Goal: Information Seeking & Learning: Learn about a topic

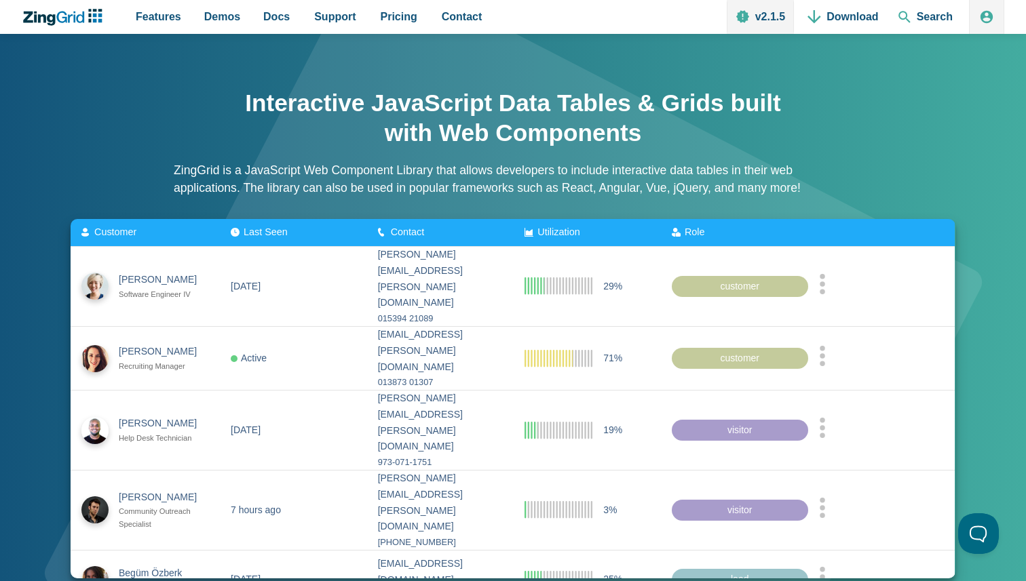
click at [919, 14] on span "Search" at bounding box center [925, 17] width 66 height 34
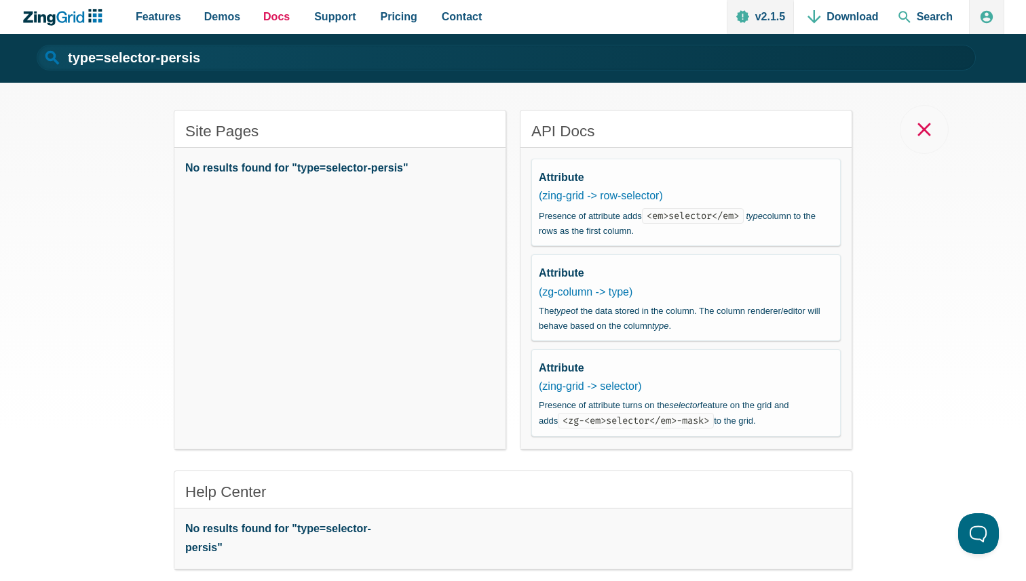
type input "type=selector-persis"
click at [272, 18] on span "Docs" at bounding box center [276, 16] width 26 height 18
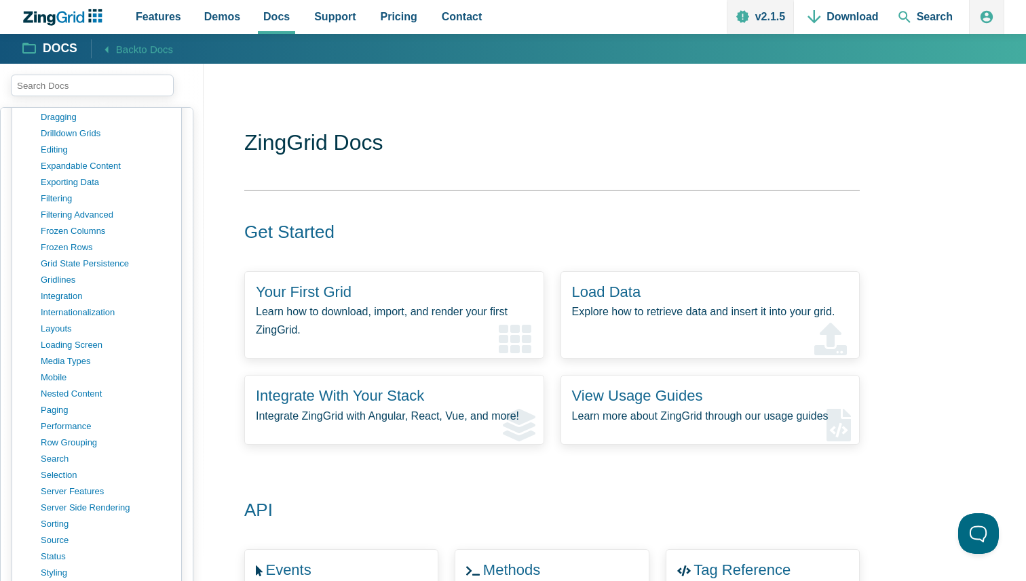
scroll to position [826, 0]
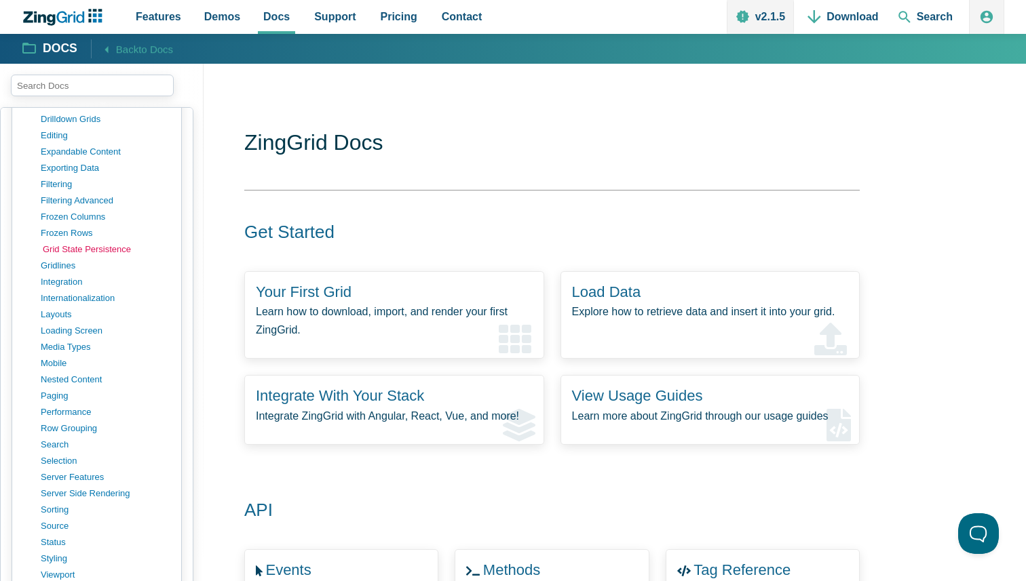
click at [118, 249] on link "grid state persistence" at bounding box center [108, 250] width 130 height 16
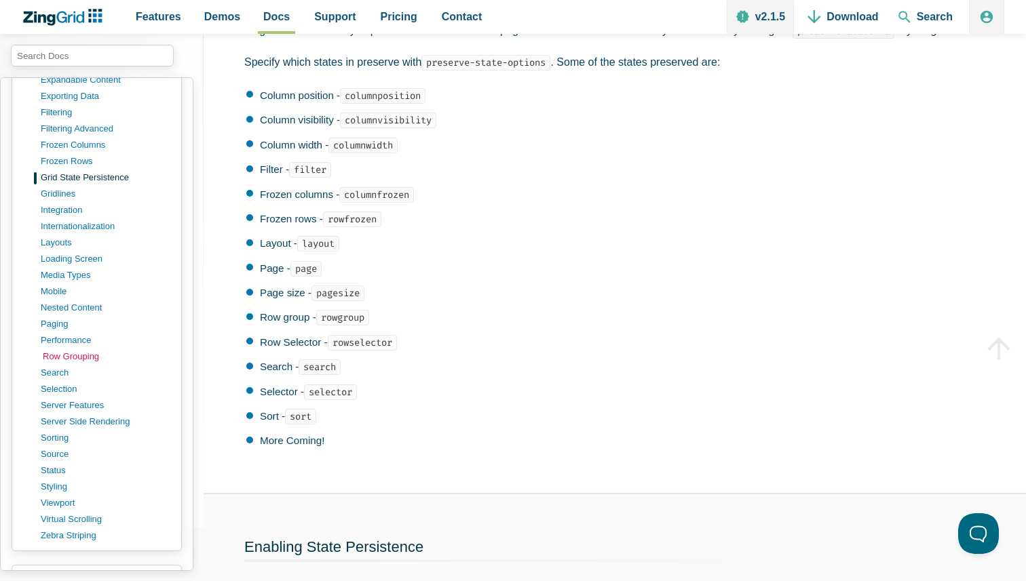
scroll to position [877, 0]
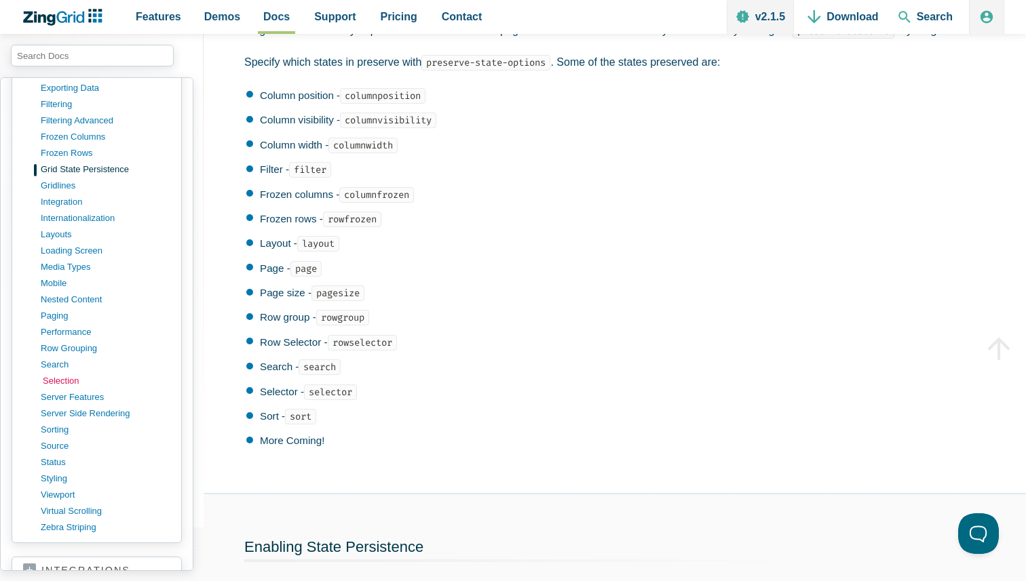
click at [56, 374] on link "selection" at bounding box center [108, 381] width 130 height 16
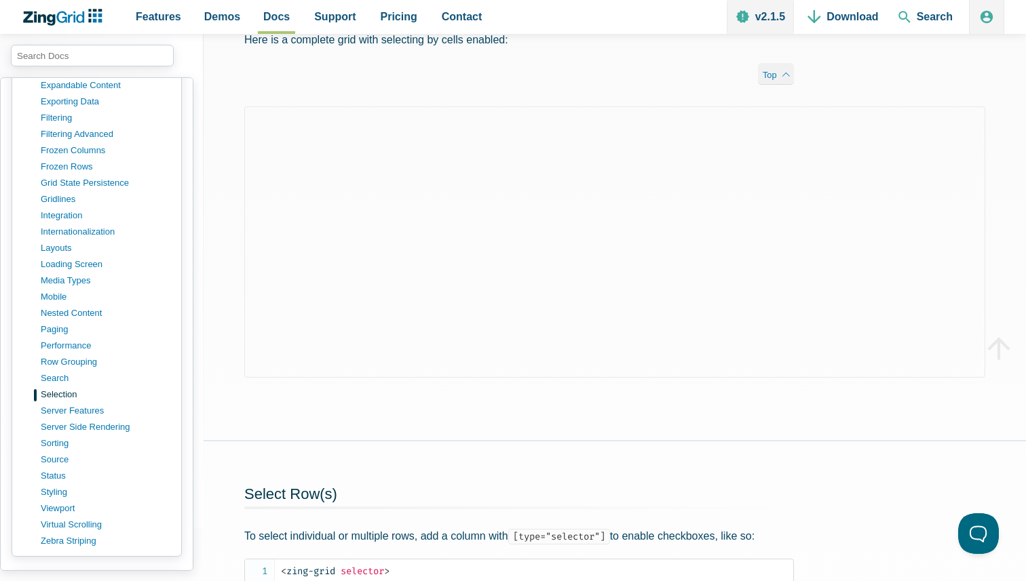
scroll to position [408, 0]
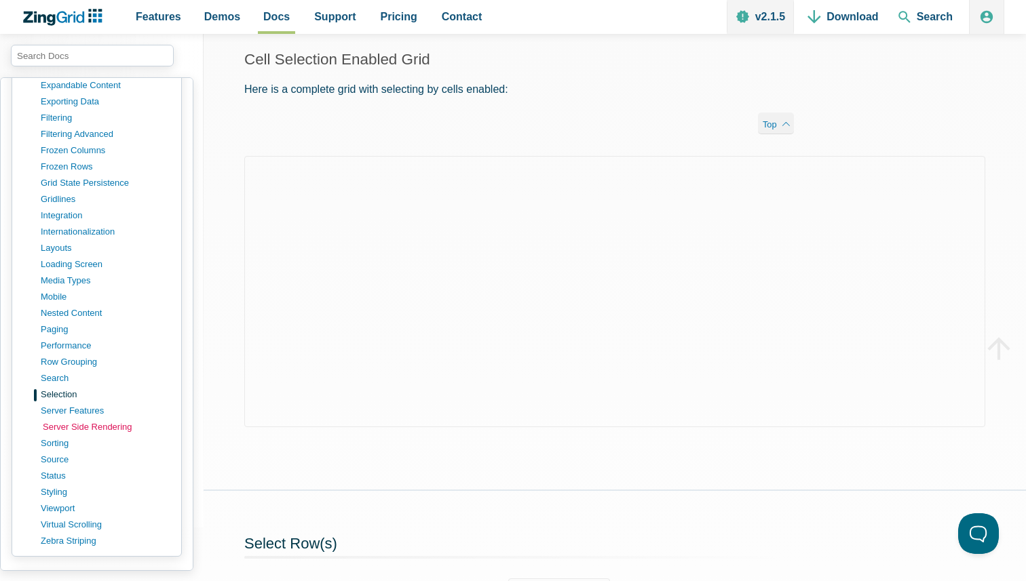
click at [125, 421] on link "server side rendering" at bounding box center [108, 427] width 130 height 16
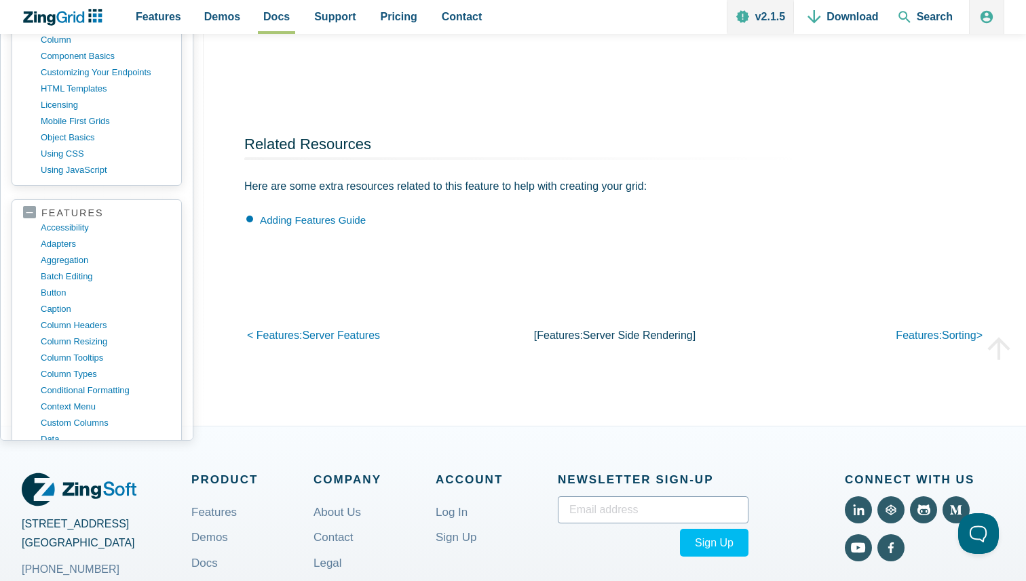
scroll to position [601, 0]
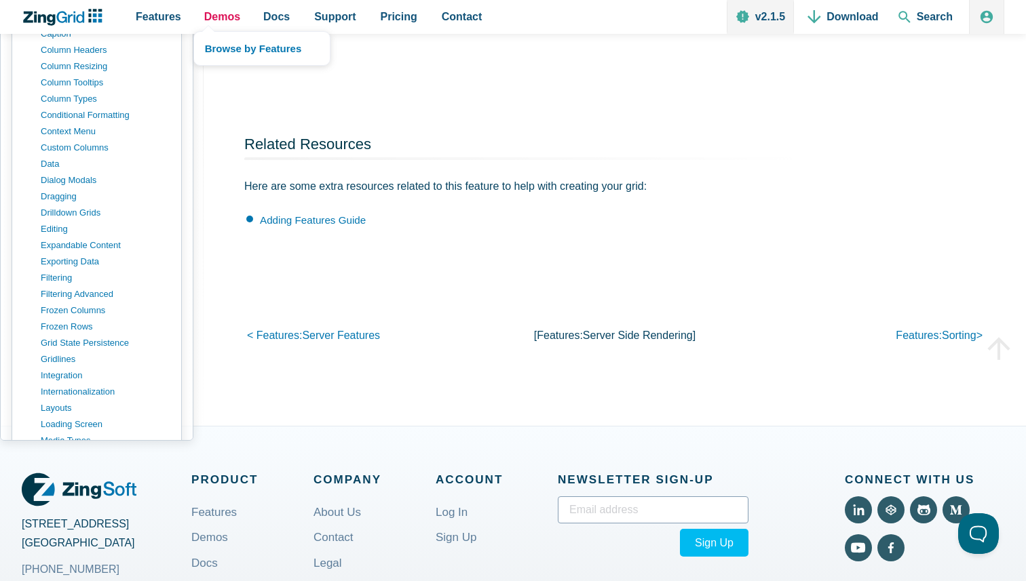
click at [229, 14] on span "Demos" at bounding box center [222, 16] width 36 height 18
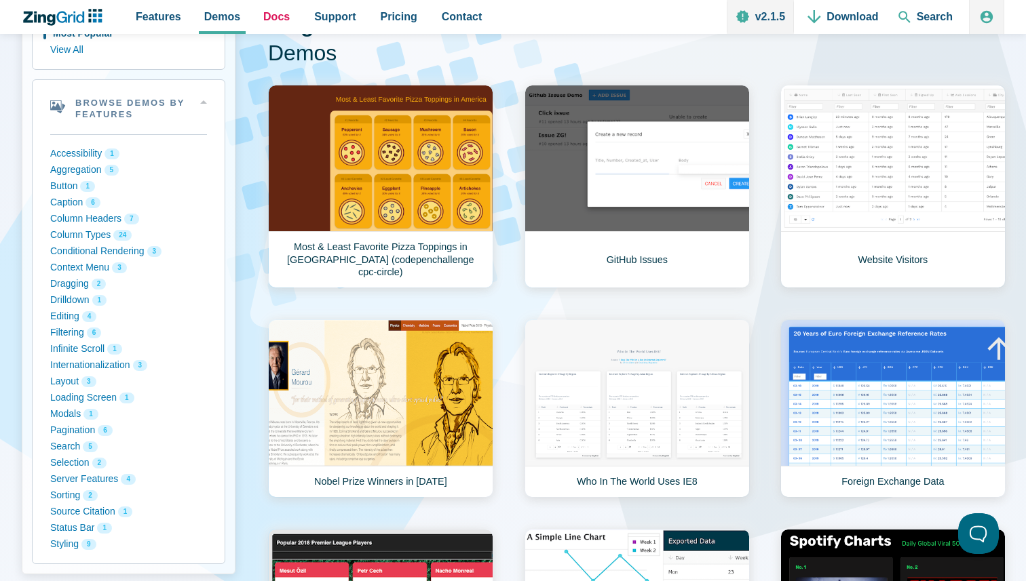
click at [280, 13] on span "Docs" at bounding box center [276, 16] width 26 height 18
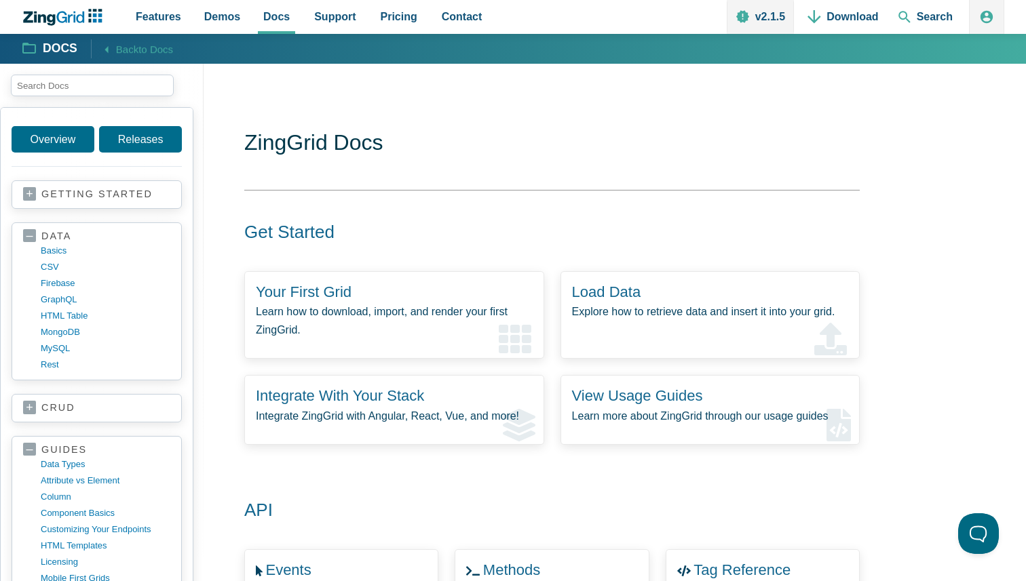
scroll to position [315, 0]
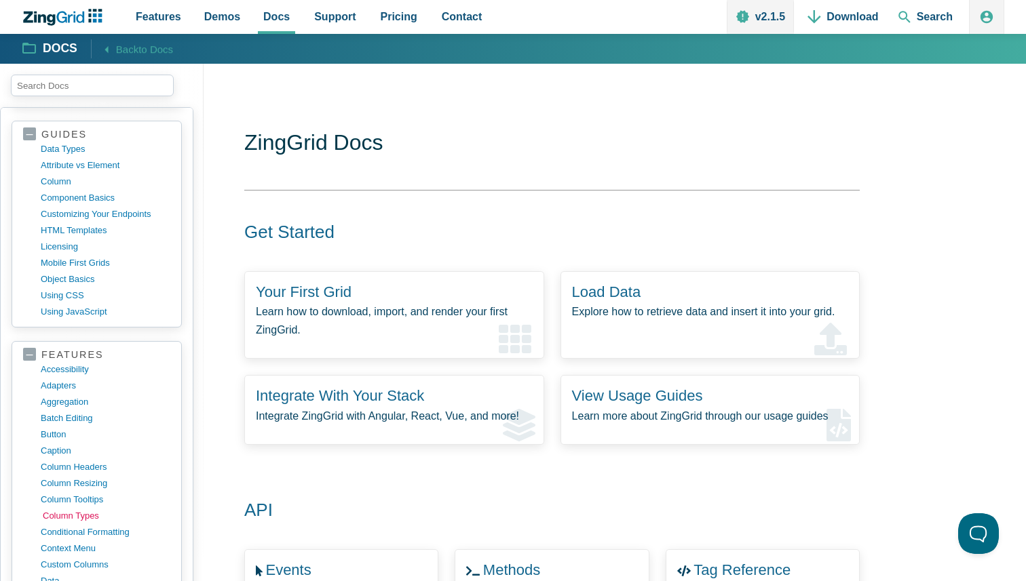
click at [85, 518] on link "column types" at bounding box center [108, 516] width 130 height 16
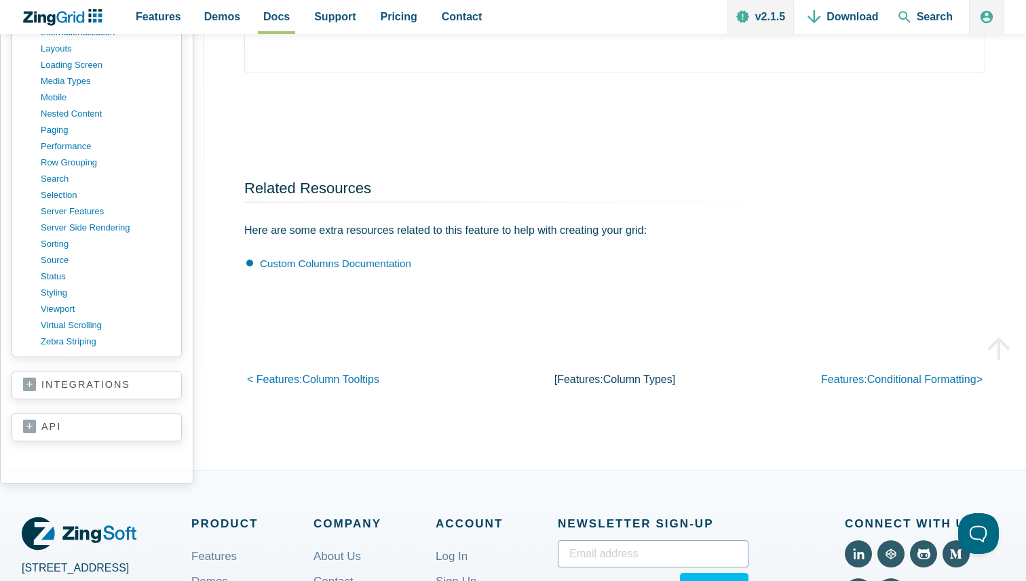
scroll to position [1048, 0]
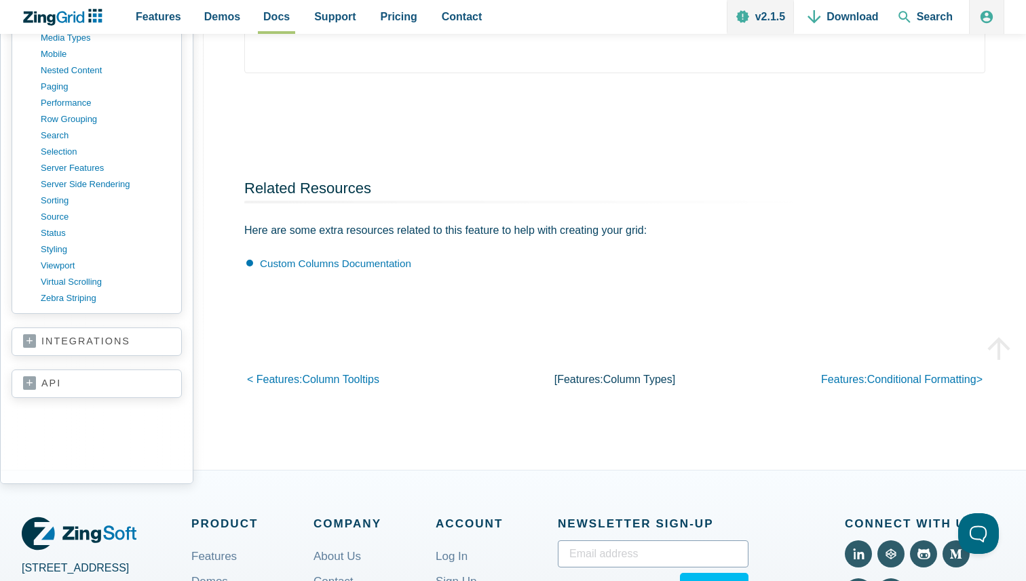
click at [93, 391] on link "api" at bounding box center [96, 384] width 147 height 14
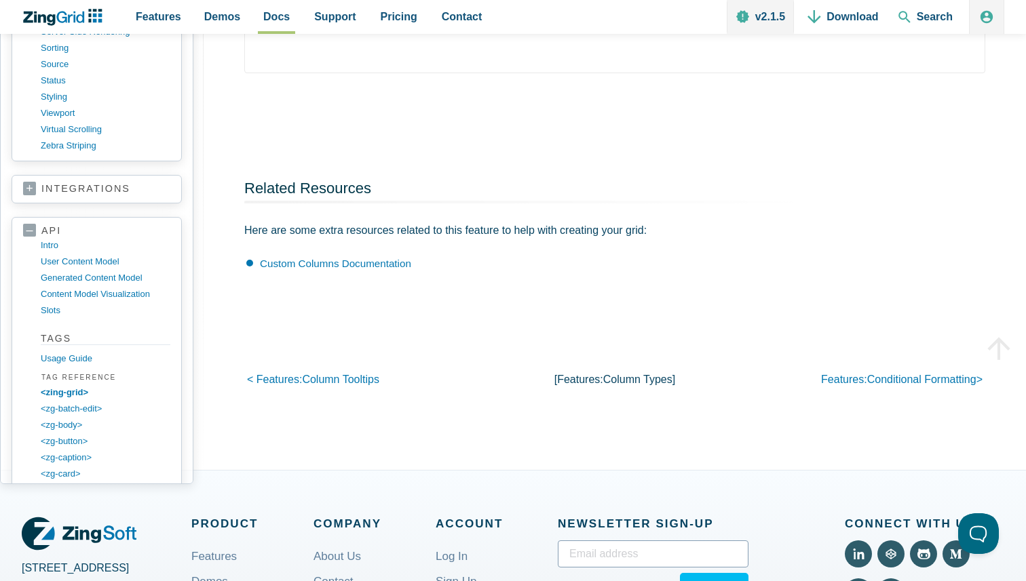
scroll to position [1371, 0]
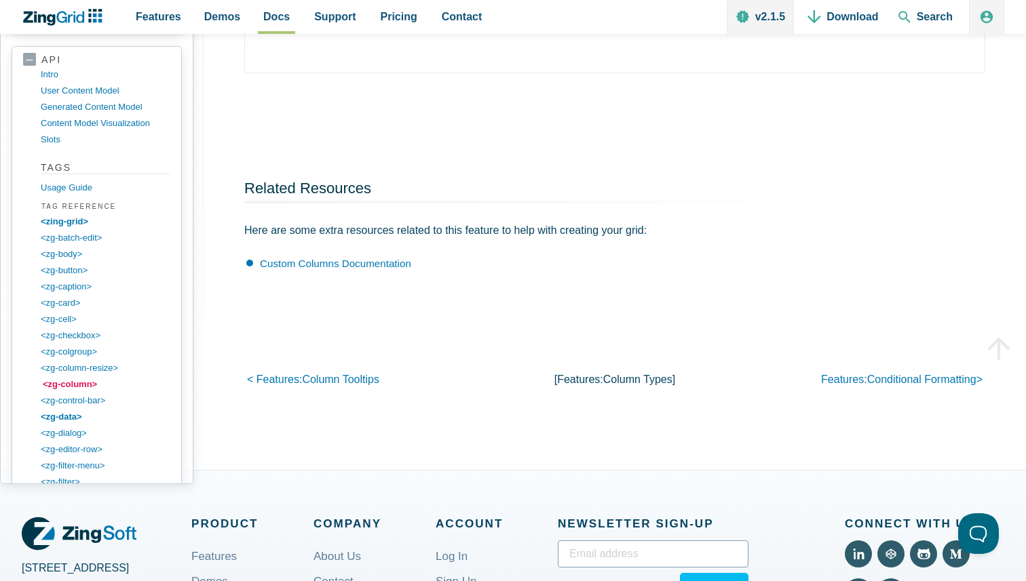
click at [88, 393] on link "<zg-column>" at bounding box center [108, 385] width 130 height 16
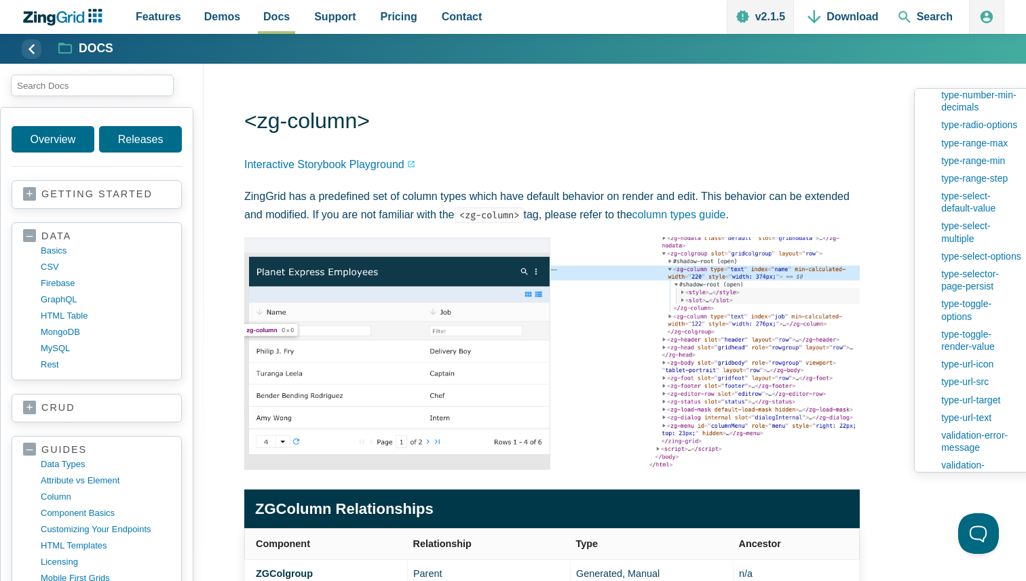
scroll to position [2242, 0]
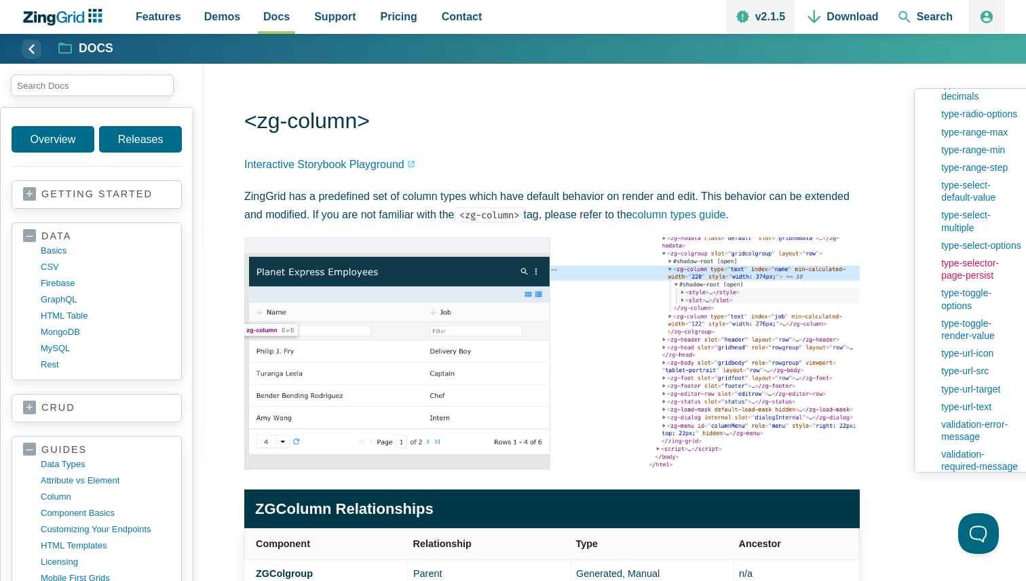
click at [965, 284] on link "type-selector-page-persist" at bounding box center [977, 269] width 87 height 30
